Goal: Register for event/course

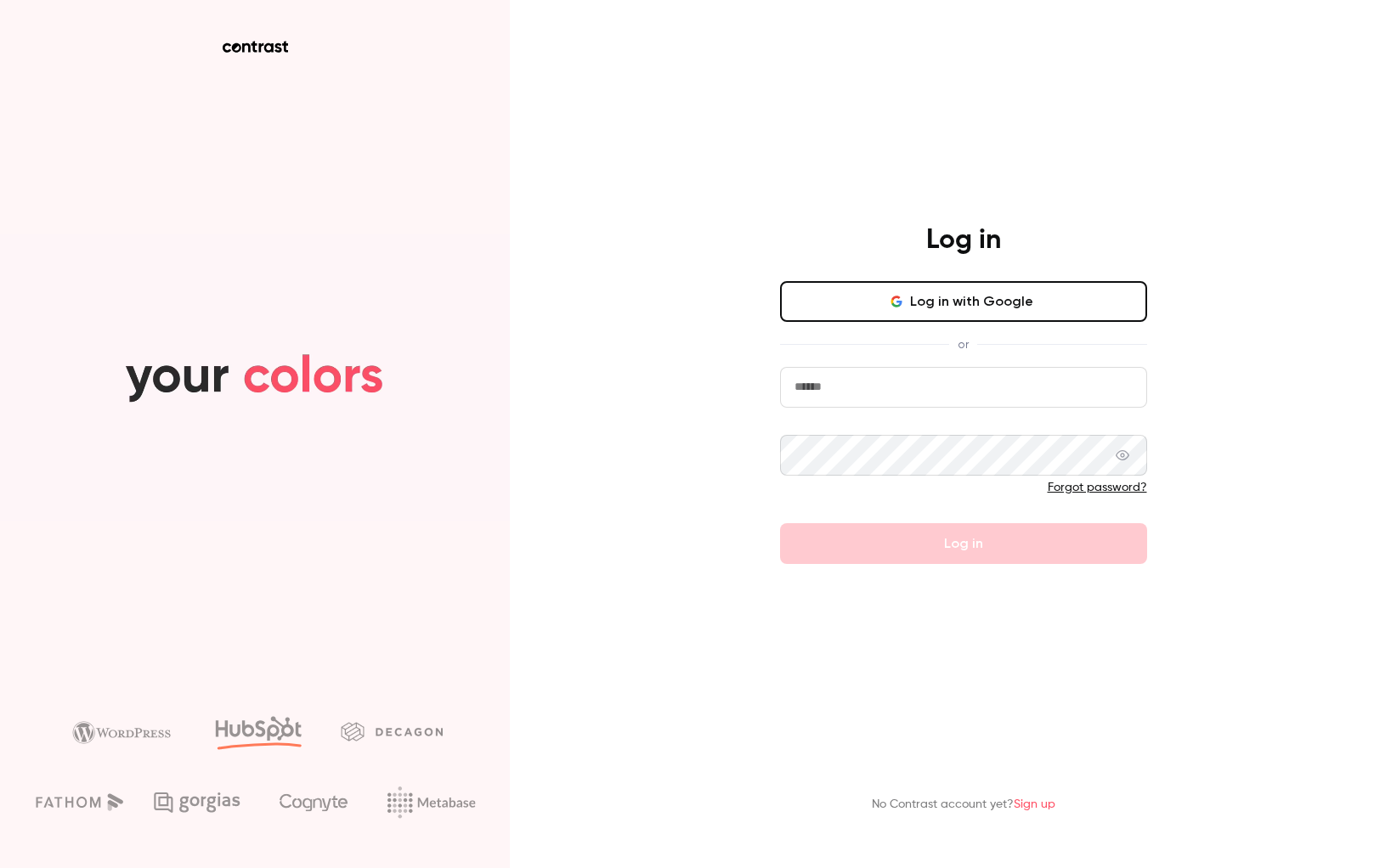
click at [899, 306] on button "Log in with Google" at bounding box center [964, 302] width 367 height 41
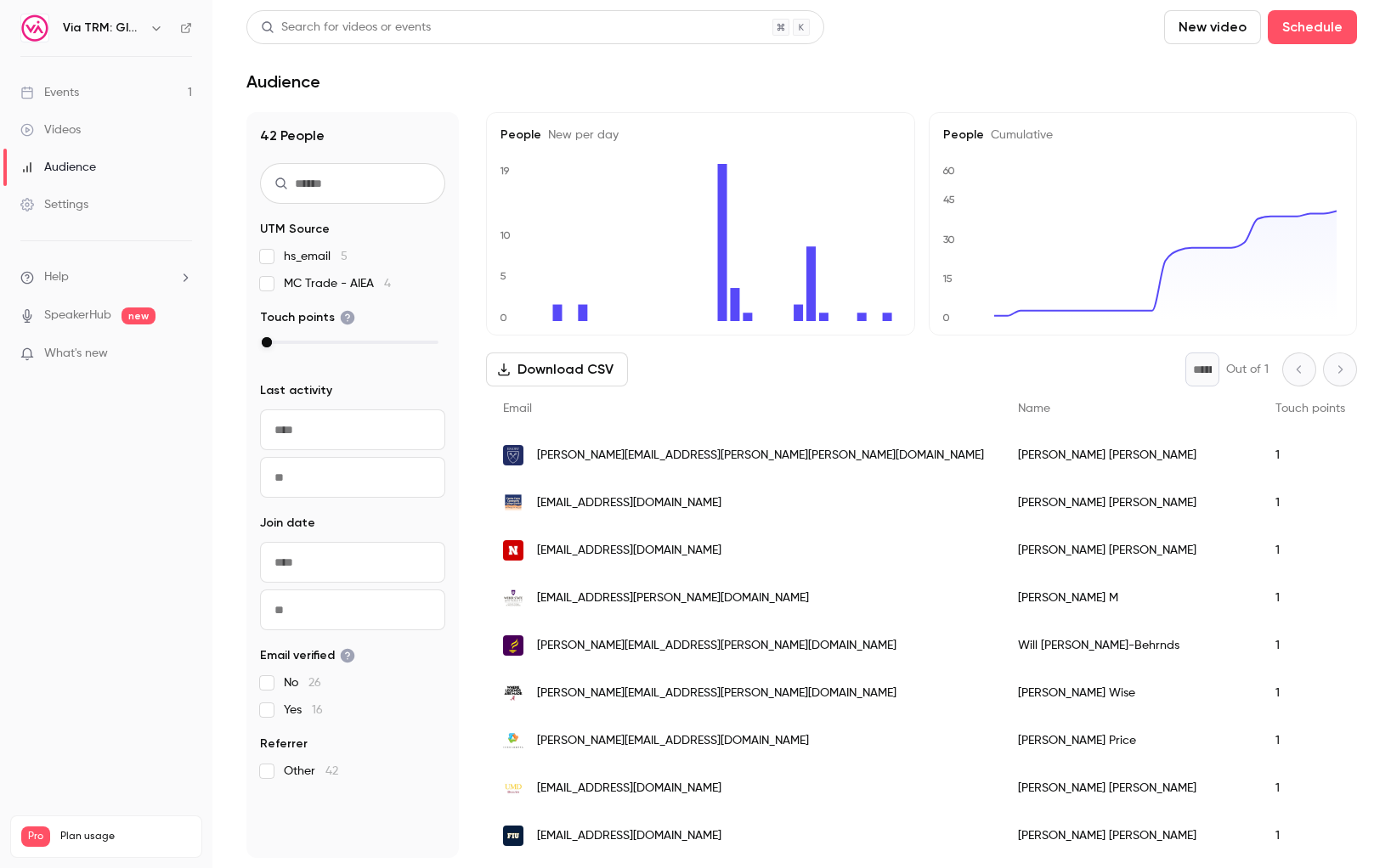
click at [53, 87] on div "Events" at bounding box center [49, 93] width 59 height 17
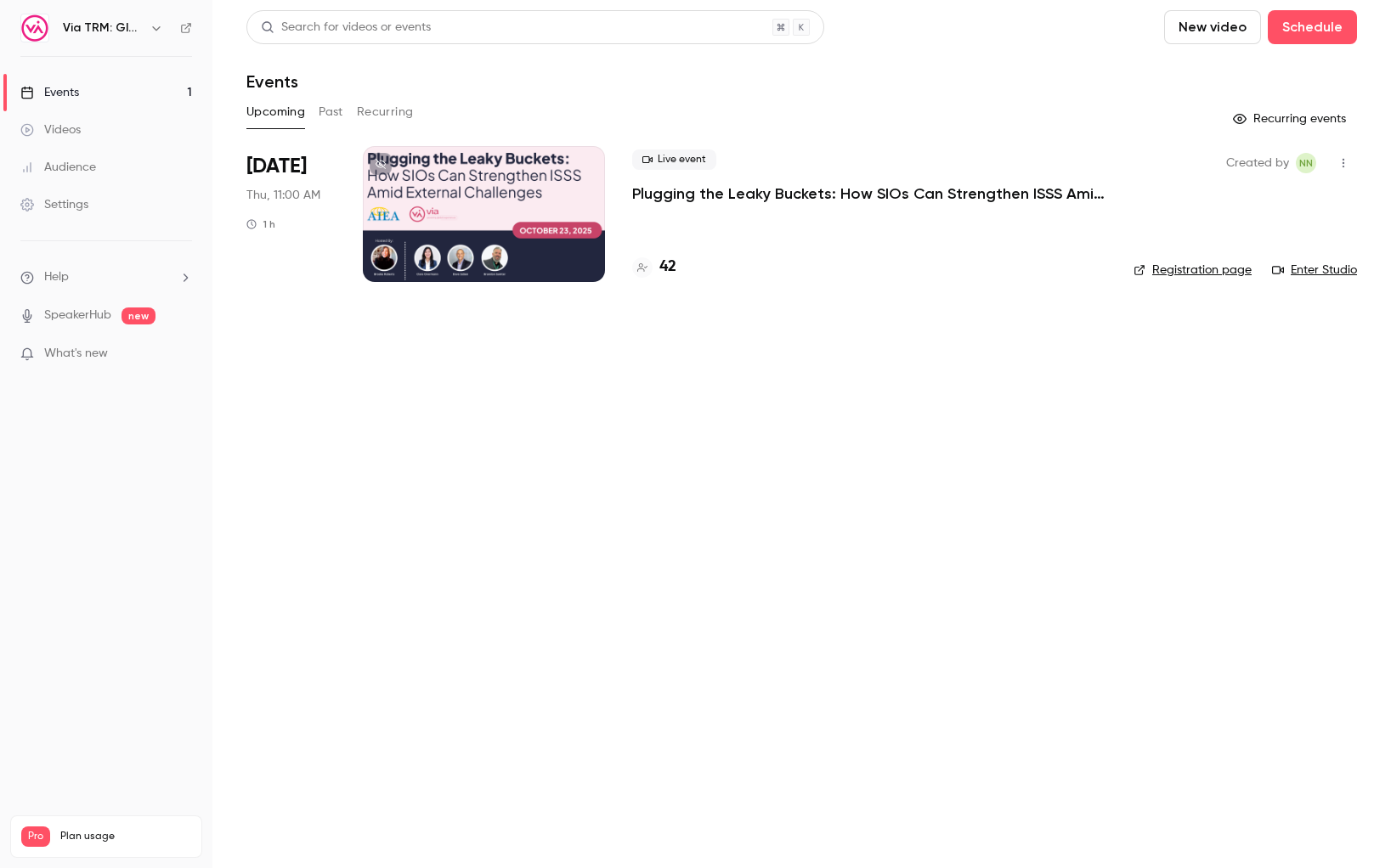
click at [730, 194] on p "Plugging the Leaky Buckets: How SIOs Can Strengthen ISSS Amid External Challeng…" at bounding box center [869, 193] width 474 height 20
